Goal: Find specific page/section: Locate item on page

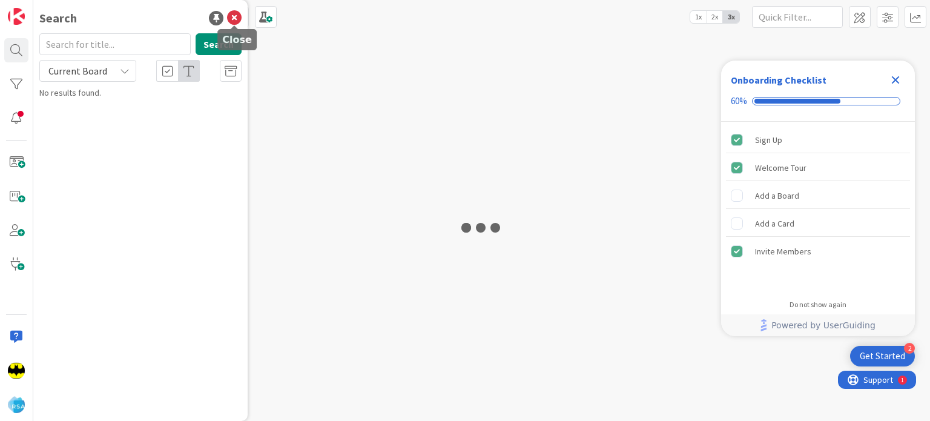
click at [237, 21] on icon at bounding box center [234, 18] width 15 height 15
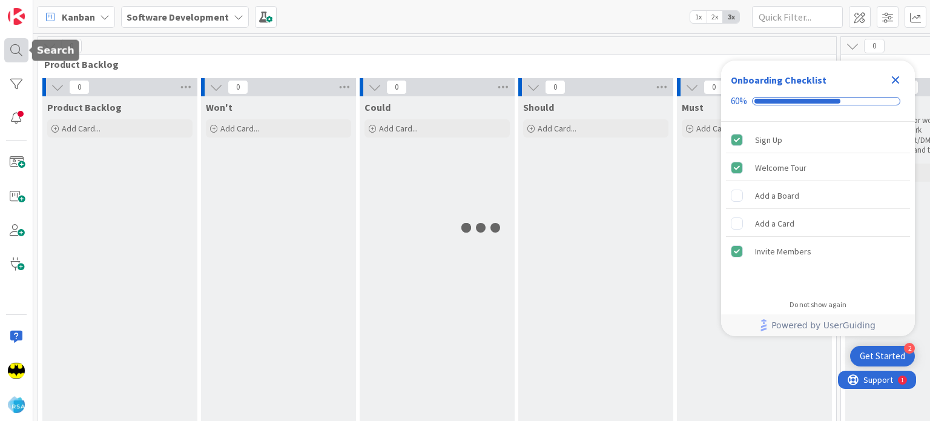
click at [8, 53] on div at bounding box center [16, 50] width 24 height 24
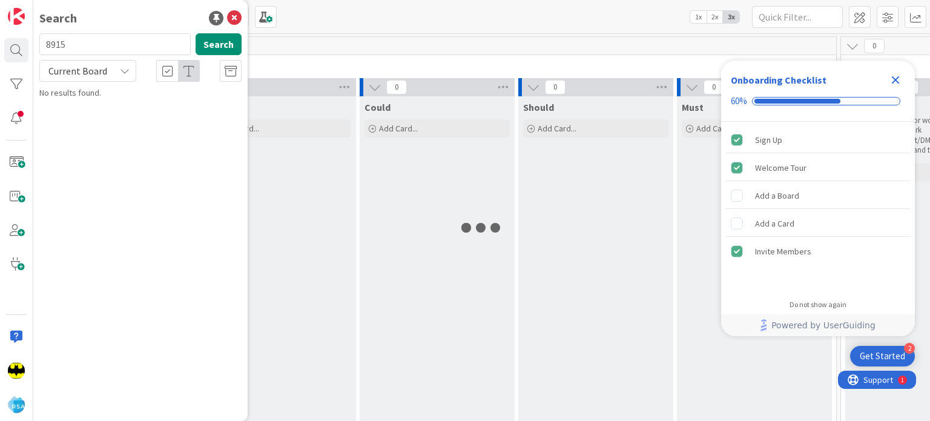
type input "8915"
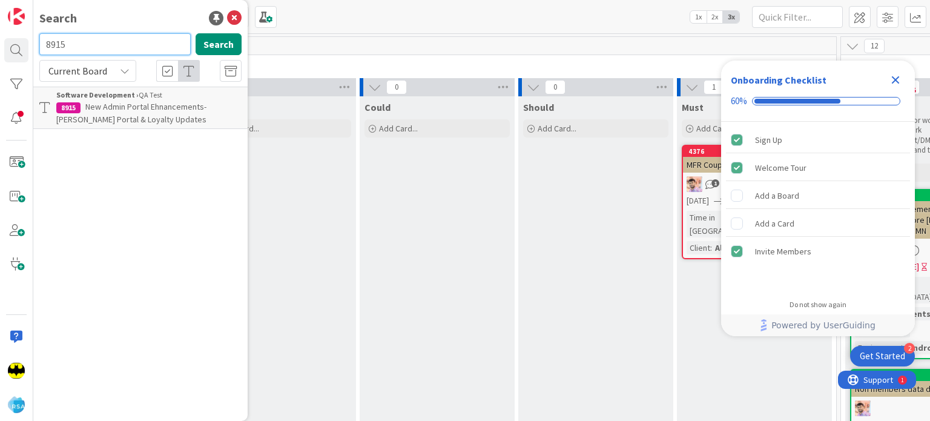
click at [103, 48] on input "8915" at bounding box center [114, 44] width 151 height 22
click at [111, 26] on div "Search" at bounding box center [140, 18] width 202 height 18
click at [111, 22] on div "Search" at bounding box center [140, 18] width 202 height 18
click at [82, 48] on input "text" at bounding box center [114, 44] width 151 height 22
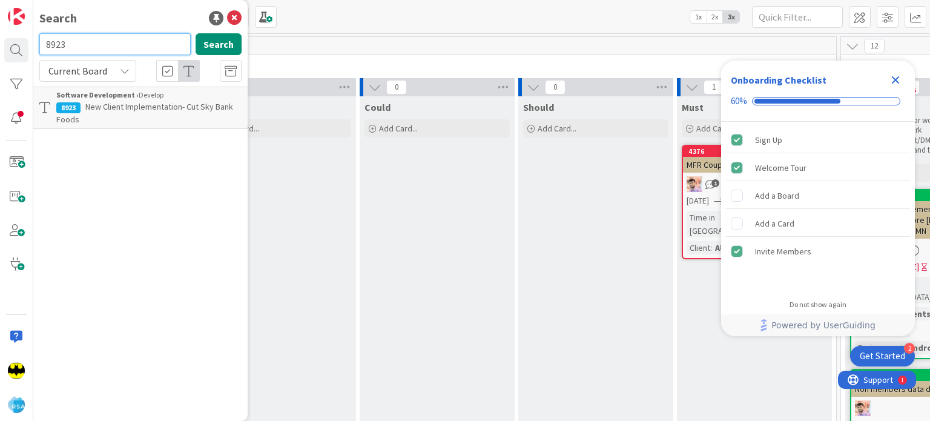
click at [82, 48] on input "8923" at bounding box center [114, 44] width 151 height 22
type input "8994"
click at [82, 48] on input "8994" at bounding box center [114, 44] width 151 height 22
click at [102, 44] on input "text" at bounding box center [114, 44] width 151 height 22
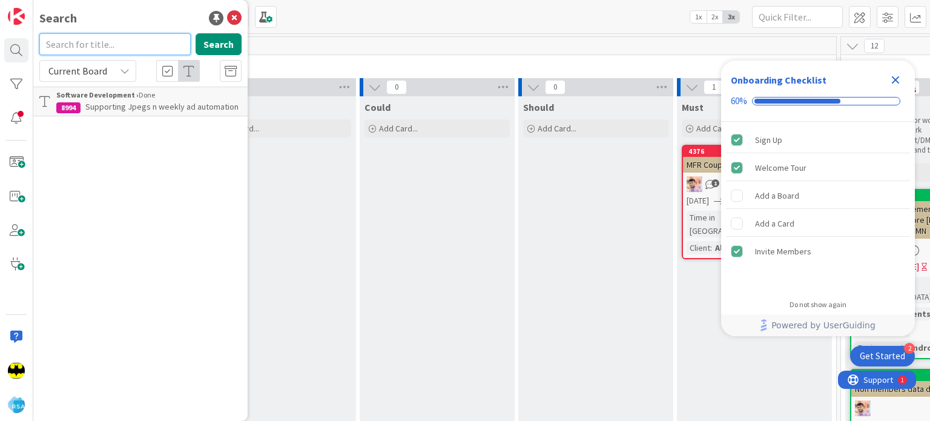
click at [102, 47] on input "text" at bounding box center [114, 44] width 151 height 22
click at [138, 48] on input "text" at bounding box center [114, 44] width 151 height 22
type input "9127"
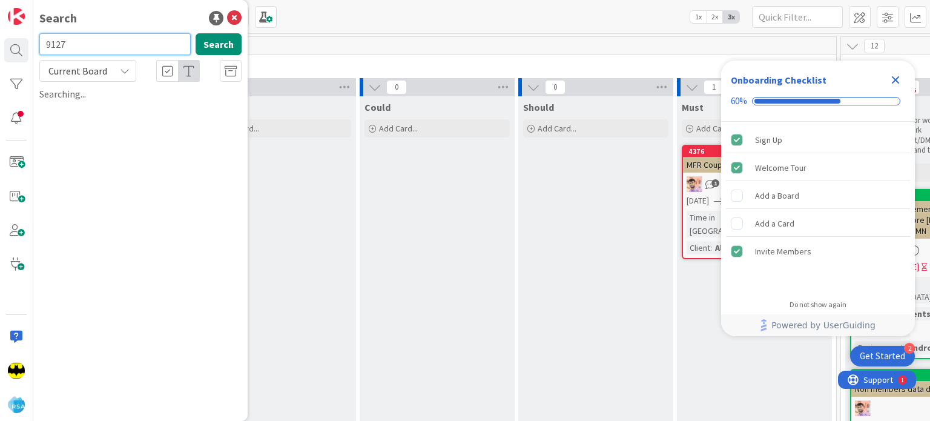
click at [138, 48] on input "9127" at bounding box center [114, 44] width 151 height 22
click at [100, 33] on input "text" at bounding box center [114, 44] width 151 height 22
type input "8294"
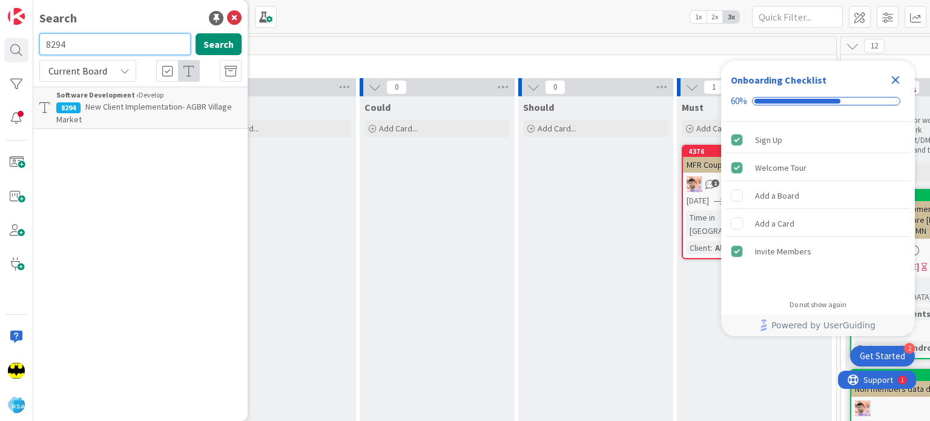
click at [100, 33] on input "8294" at bounding box center [114, 44] width 151 height 22
type input "8310"
click at [100, 33] on input "8310" at bounding box center [114, 44] width 151 height 22
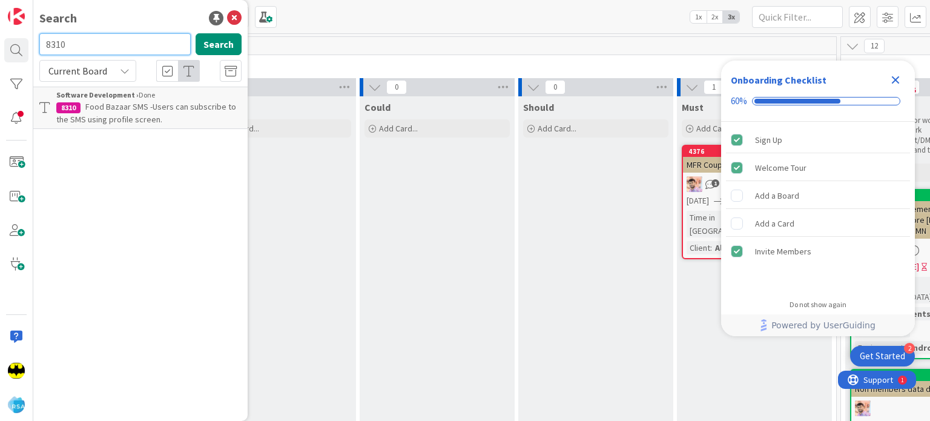
click at [100, 33] on input "8310" at bounding box center [114, 44] width 151 height 22
click at [113, 41] on input "text" at bounding box center [114, 44] width 151 height 22
click at [129, 45] on input "text" at bounding box center [114, 44] width 151 height 22
type input "8923"
click at [129, 45] on input "8923" at bounding box center [114, 44] width 151 height 22
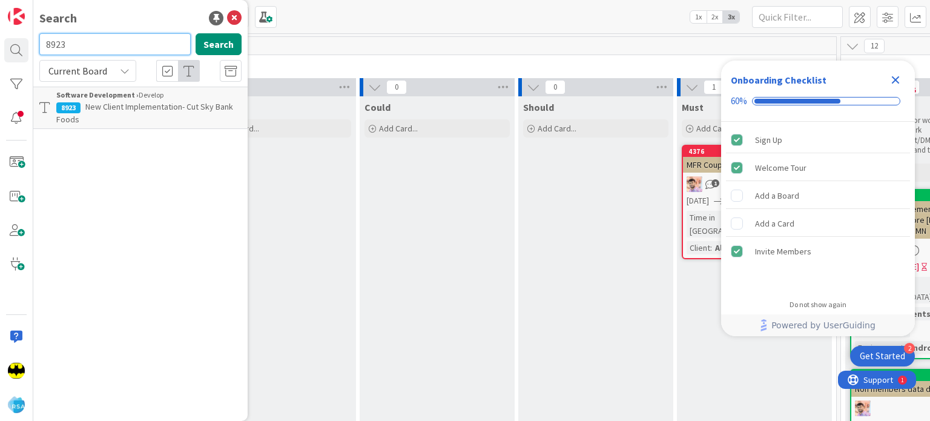
click at [129, 45] on input "8923" at bounding box center [114, 44] width 151 height 22
type input "8294"
click at [129, 45] on input "8294" at bounding box center [114, 44] width 151 height 22
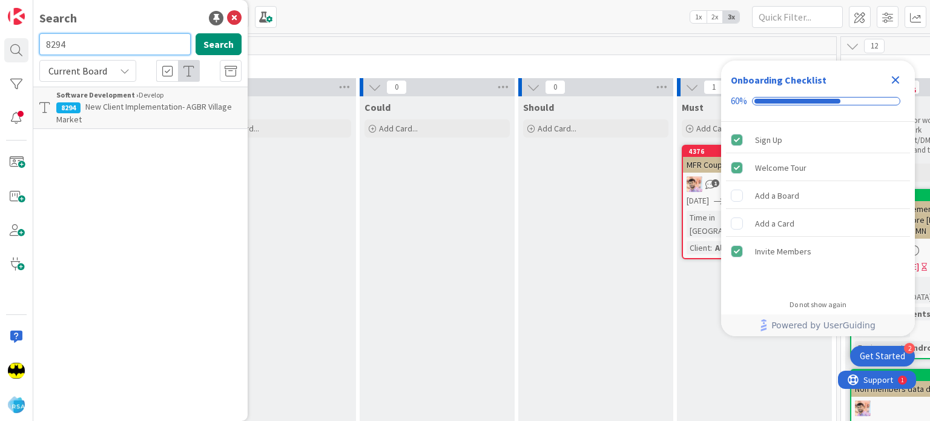
click at [129, 45] on input "8294" at bounding box center [114, 44] width 151 height 22
